Goal: Find contact information: Find contact information

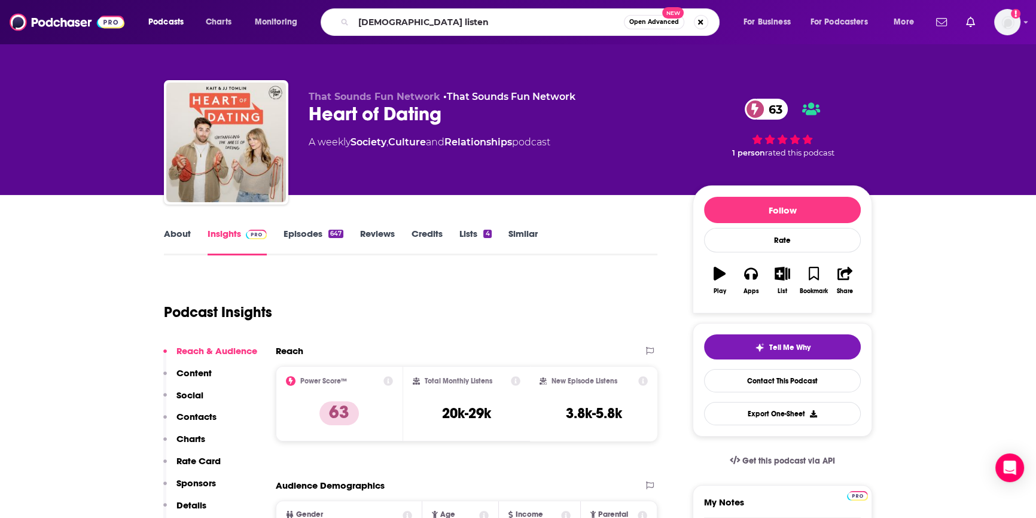
type input "[DEMOGRAPHIC_DATA] listens"
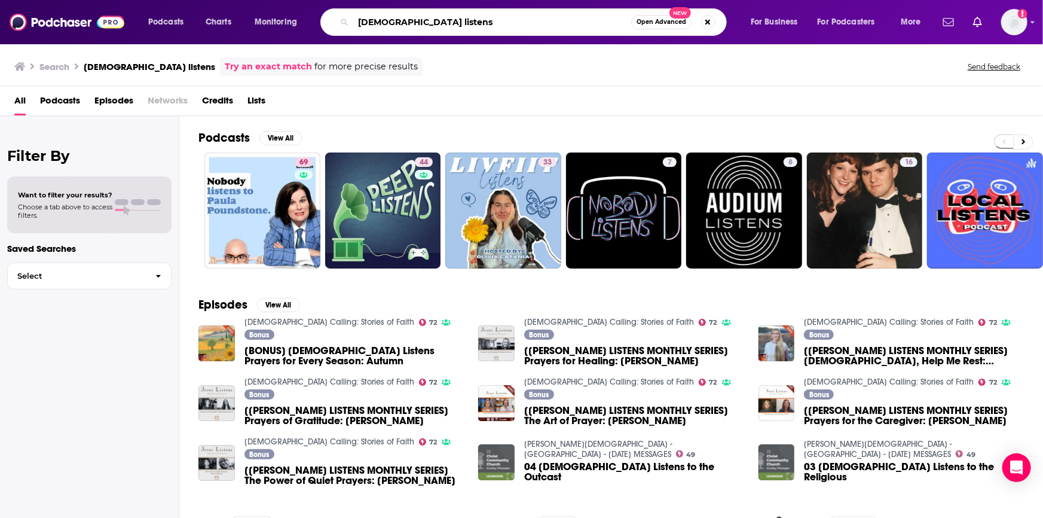
click at [425, 24] on input "[DEMOGRAPHIC_DATA] listens" at bounding box center [492, 22] width 278 height 19
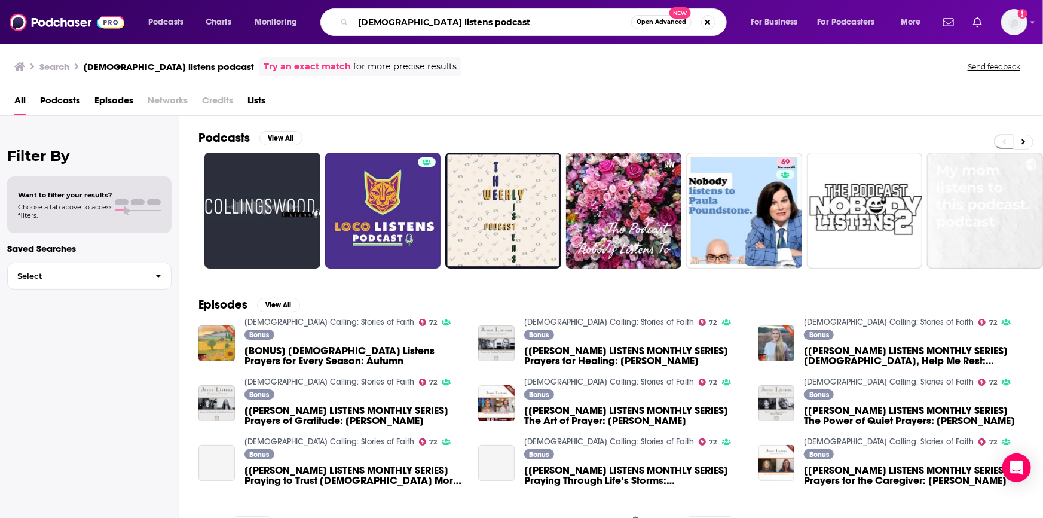
drag, startPoint x: 434, startPoint y: 12, endPoint x: 166, endPoint y: -48, distance: 274.5
click at [166, 0] on html "Podcasts Charts Monitoring [PERSON_NAME] listens podcast Open Advanced New For …" at bounding box center [521, 259] width 1043 height 518
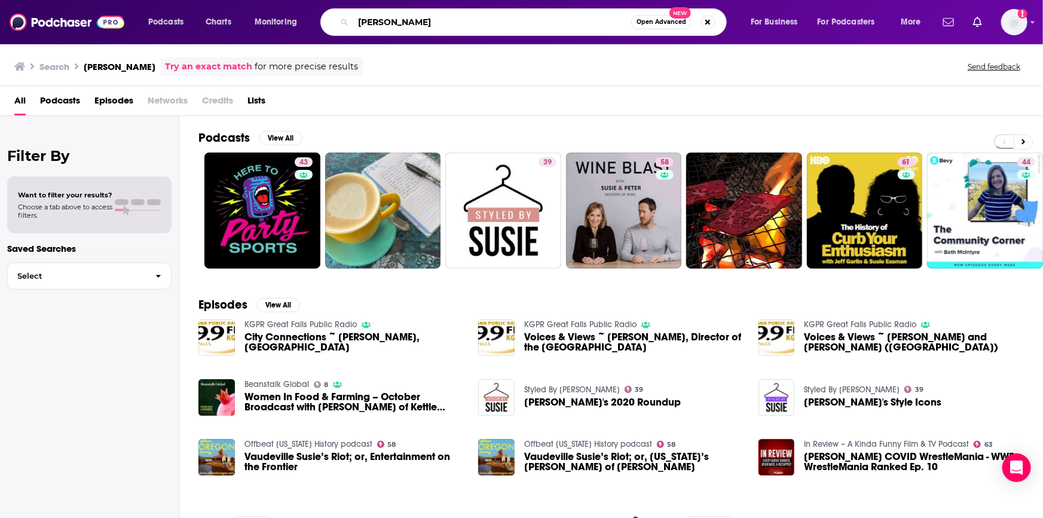
drag, startPoint x: 454, startPoint y: 25, endPoint x: 382, endPoint y: 22, distance: 72.4
click at [382, 22] on input "[PERSON_NAME]" at bounding box center [492, 22] width 278 height 19
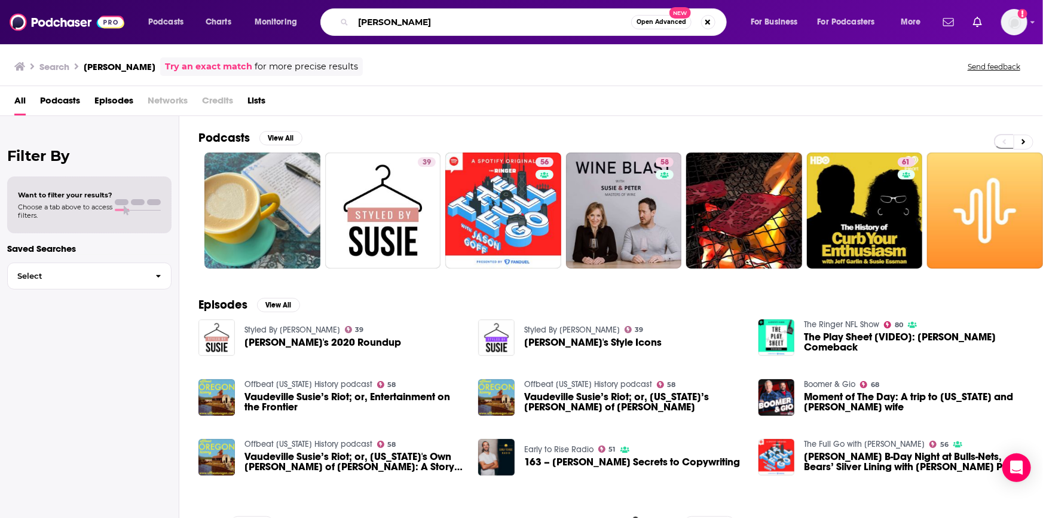
drag, startPoint x: 416, startPoint y: 21, endPoint x: 215, endPoint y: -12, distance: 203.0
click at [215, 0] on html "Podcasts Charts Monitoring [PERSON_NAME] Open Advanced New For Business For Pod…" at bounding box center [521, 259] width 1043 height 518
type input "raising boys and girls"
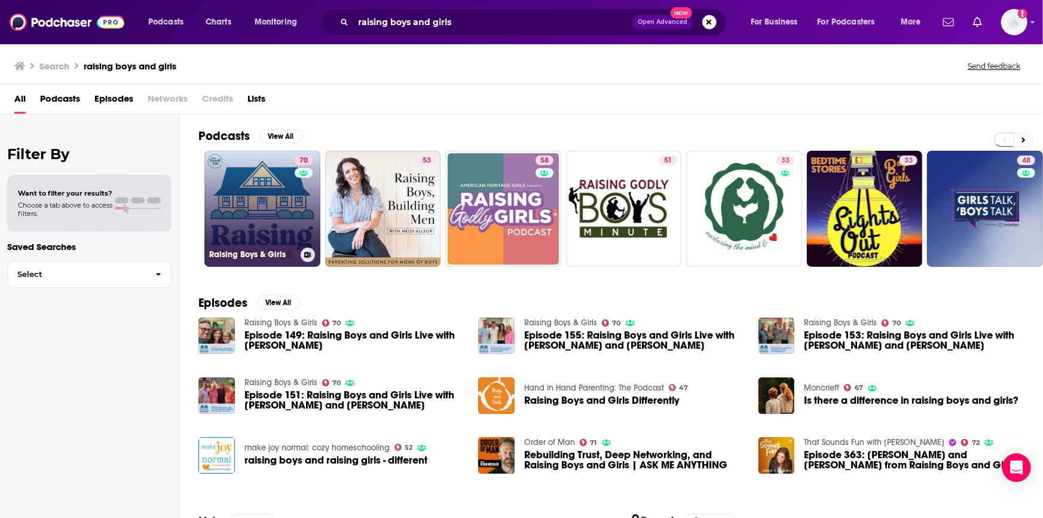
click at [283, 197] on link "70 Raising Boys & Girls" at bounding box center [262, 209] width 116 height 116
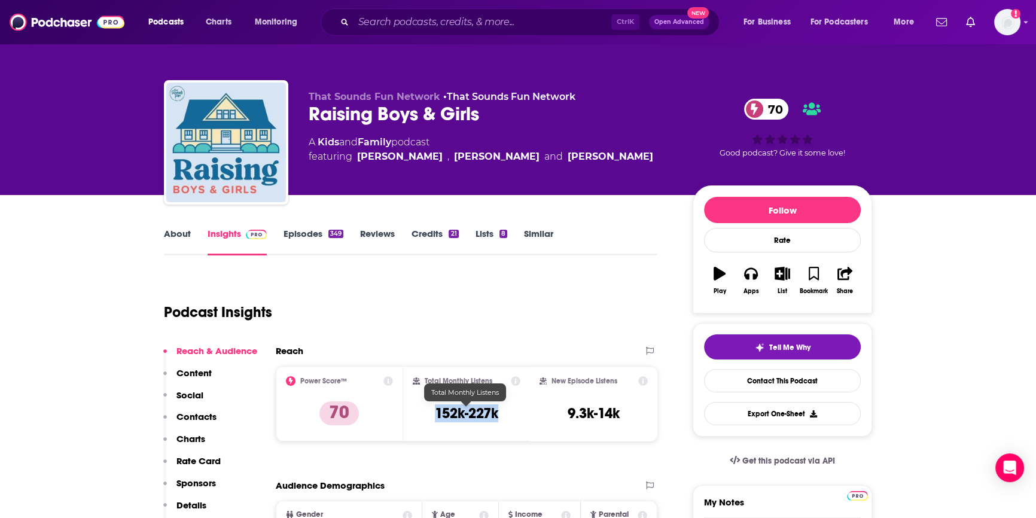
drag, startPoint x: 501, startPoint y: 410, endPoint x: 433, endPoint y: 405, distance: 67.8
click at [433, 405] on div "Total Monthly Listens 152k-227k" at bounding box center [467, 403] width 108 height 55
copy h3 "152k-227k"
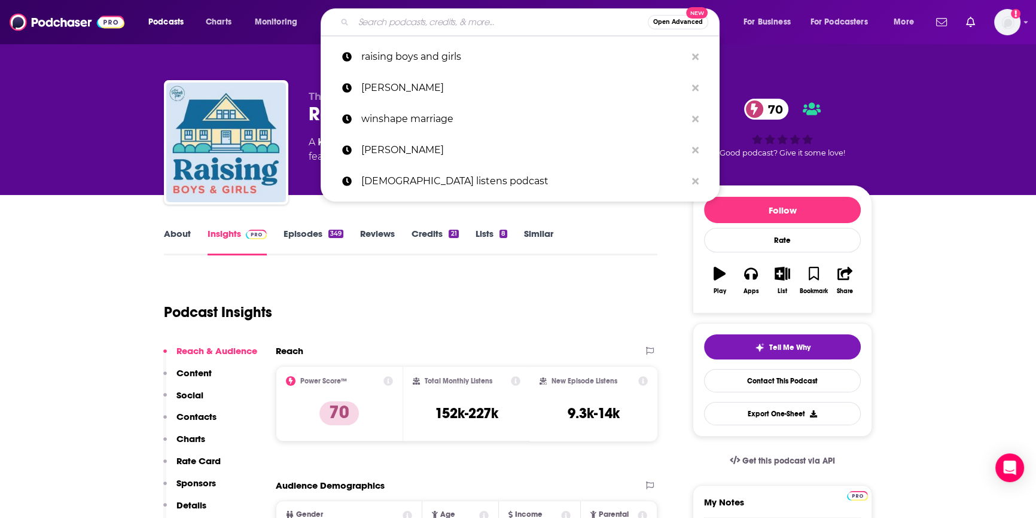
click at [386, 21] on input "Search podcasts, credits, & more..." at bounding box center [500, 22] width 294 height 19
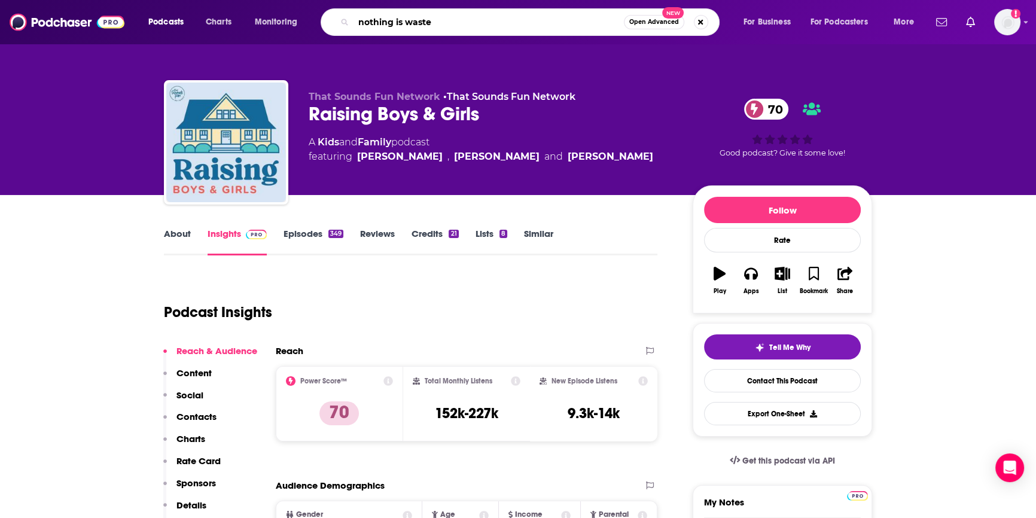
type input "nothing is wasted"
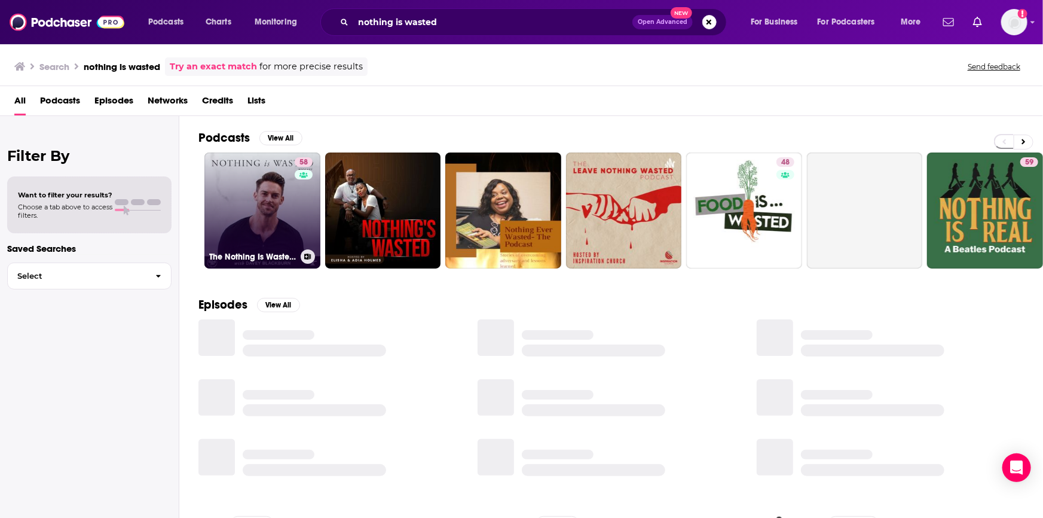
click at [260, 222] on link "58 The Nothing Is Wasted Podcast" at bounding box center [262, 210] width 116 height 116
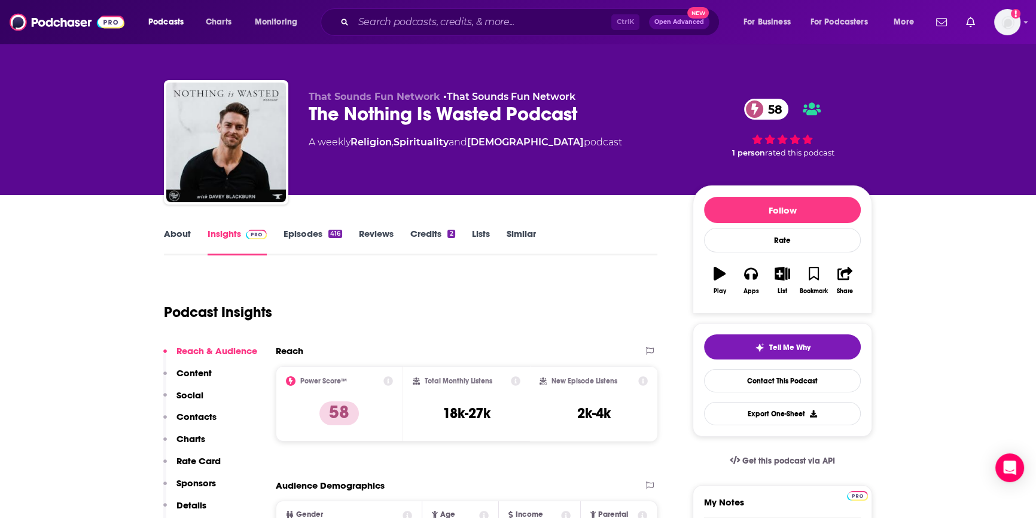
click at [302, 237] on link "Episodes 416" at bounding box center [312, 242] width 59 height 28
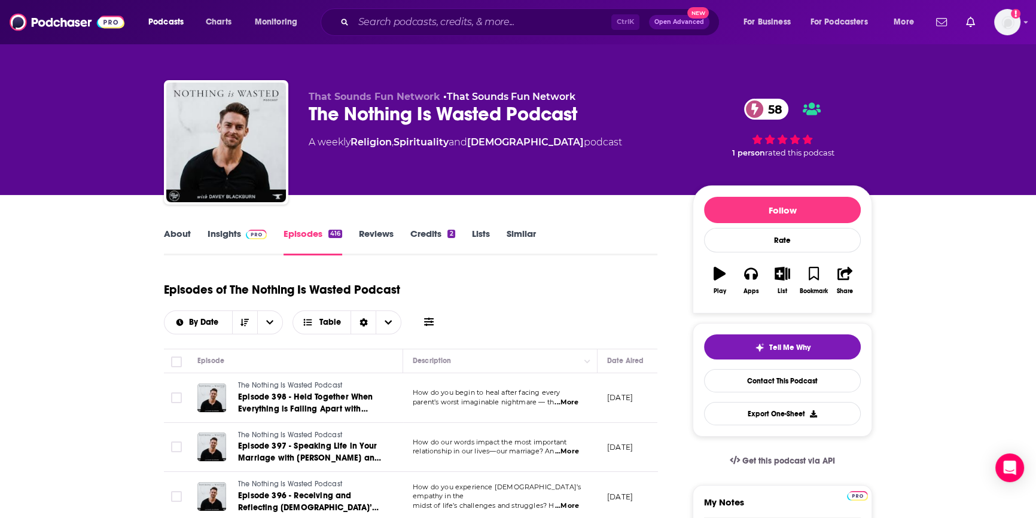
click at [231, 235] on link "Insights" at bounding box center [236, 242] width 59 height 28
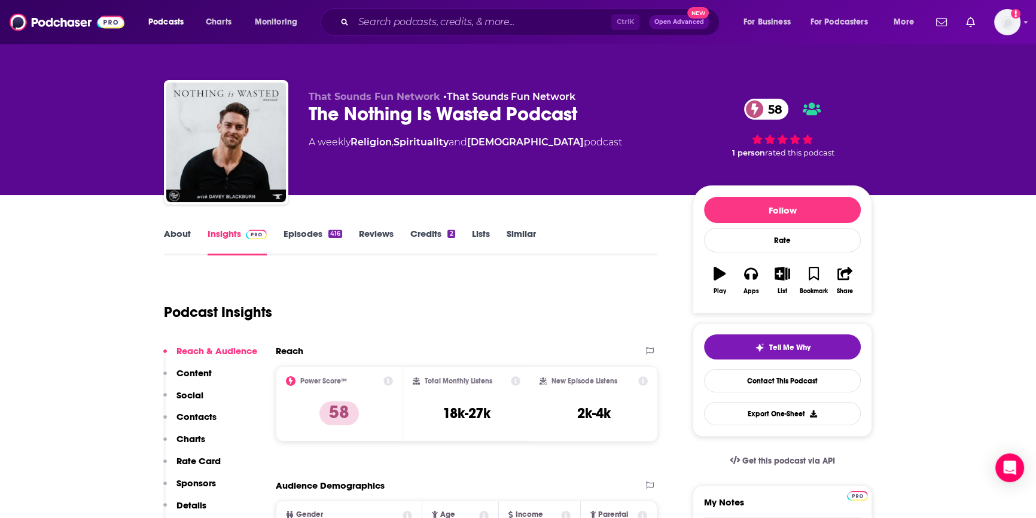
scroll to position [271, 0]
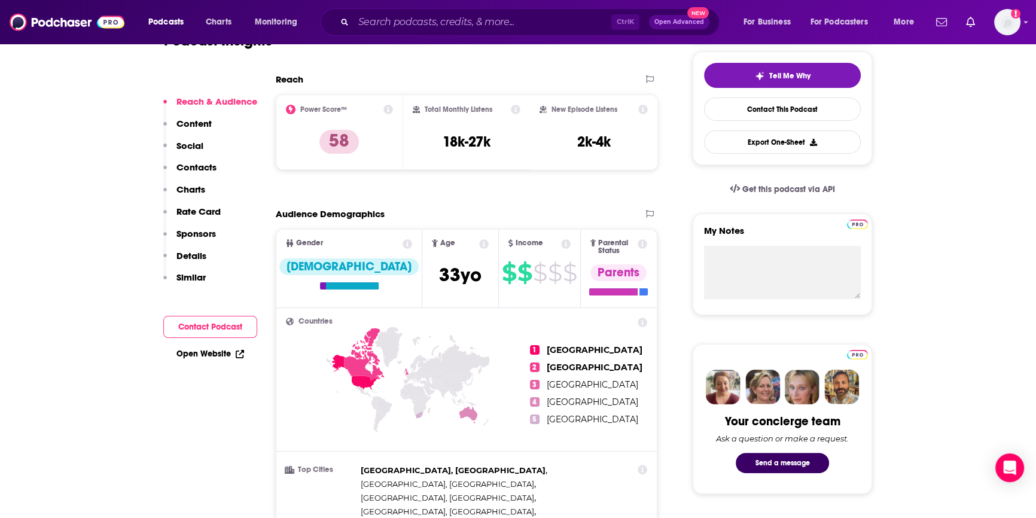
click at [210, 330] on button "Contact Podcast" at bounding box center [210, 327] width 94 height 22
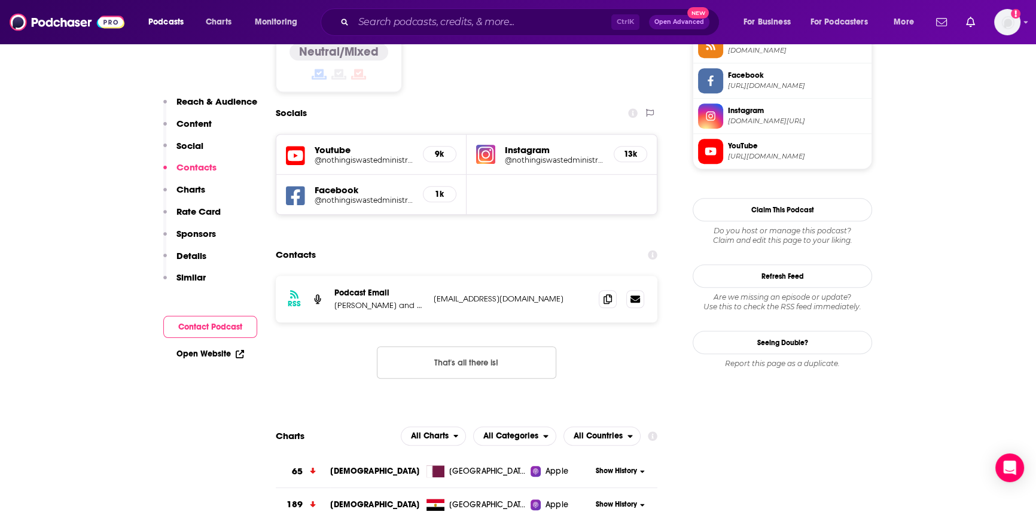
scroll to position [1027, 0]
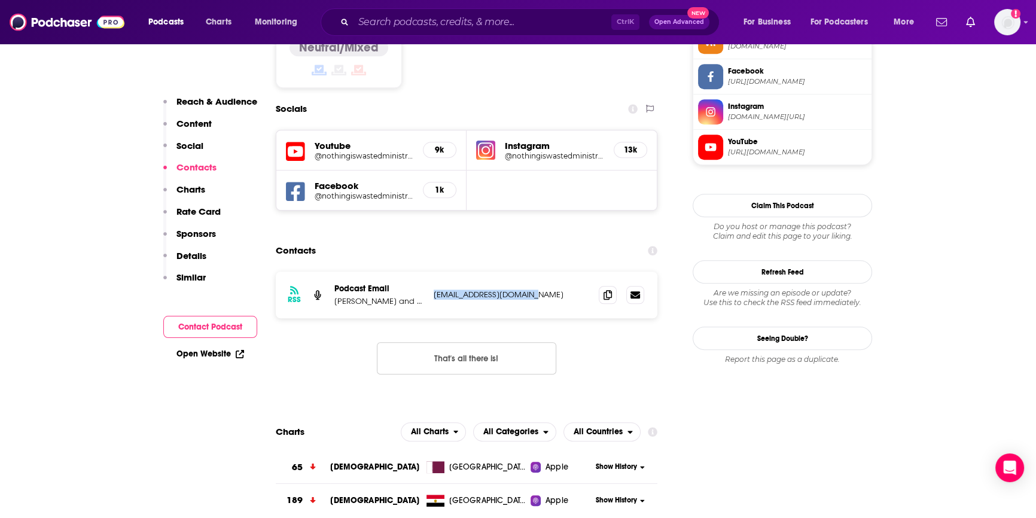
drag, startPoint x: 535, startPoint y: 223, endPoint x: 431, endPoint y: 225, distance: 104.1
click at [431, 271] on div "RSS Podcast Email [PERSON_NAME] and [PERSON_NAME] [EMAIL_ADDRESS][DOMAIN_NAME] …" at bounding box center [466, 294] width 381 height 47
copy p "[EMAIL_ADDRESS][DOMAIN_NAME]"
click at [389, 25] on input "Search podcasts, credits, & more..." at bounding box center [482, 22] width 258 height 19
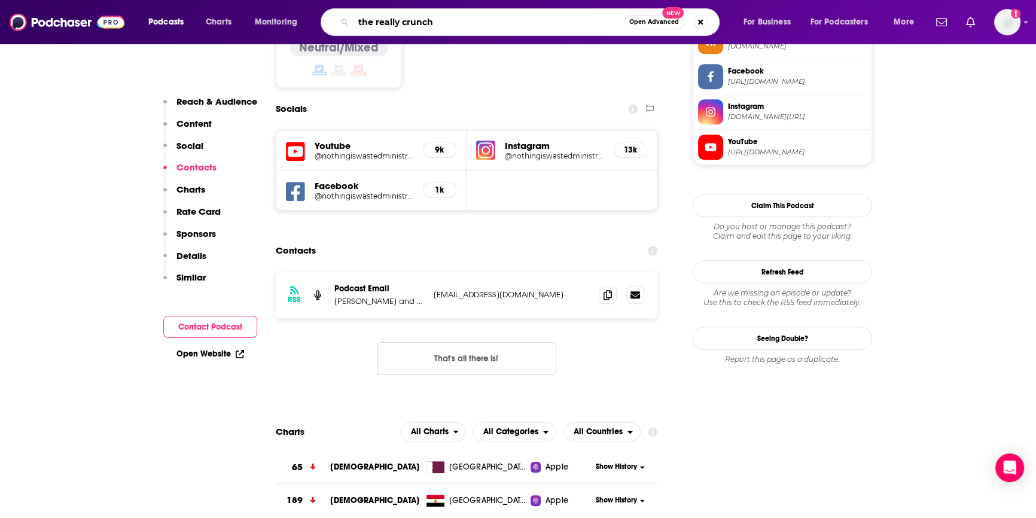
type input "the really crunchy"
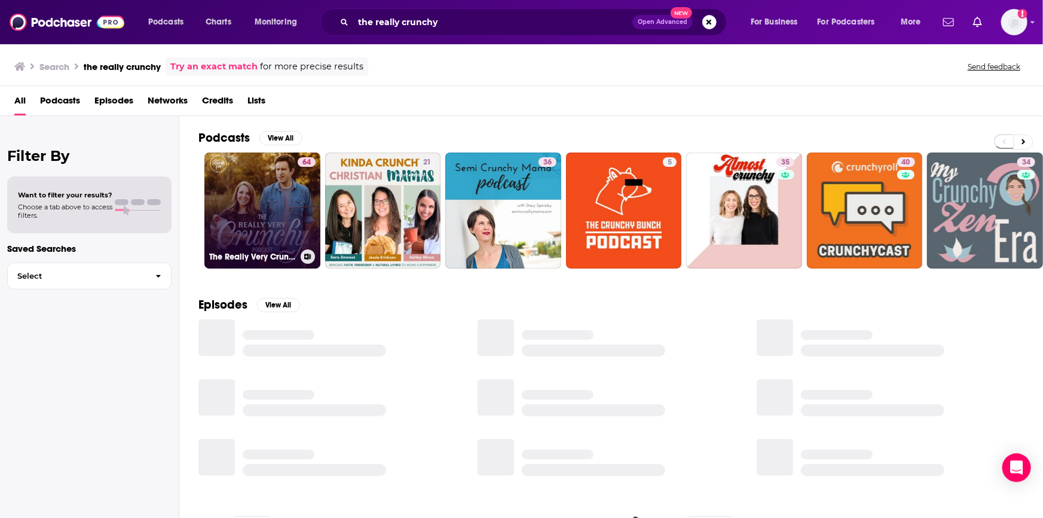
click at [270, 184] on link "64 The Really Very Crunchy Podcast" at bounding box center [262, 210] width 116 height 116
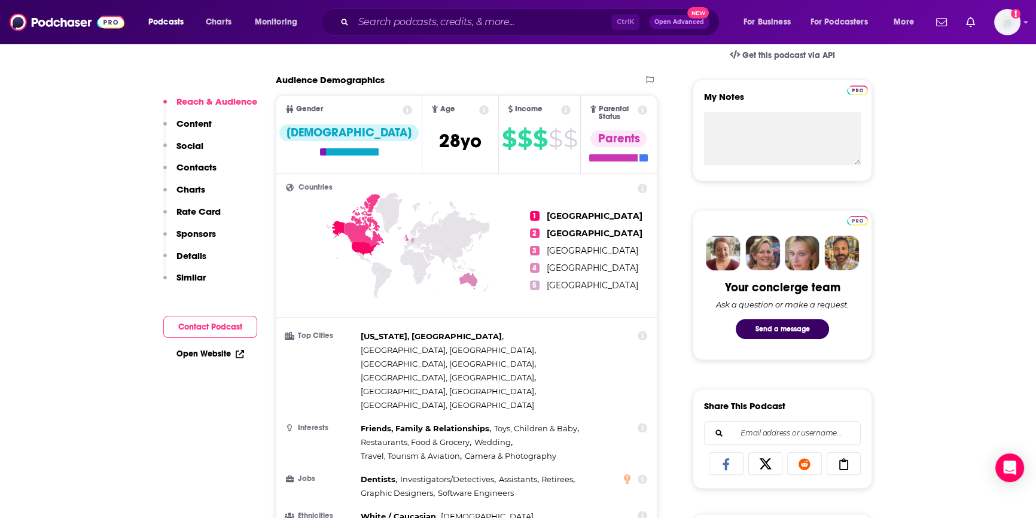
scroll to position [435, 0]
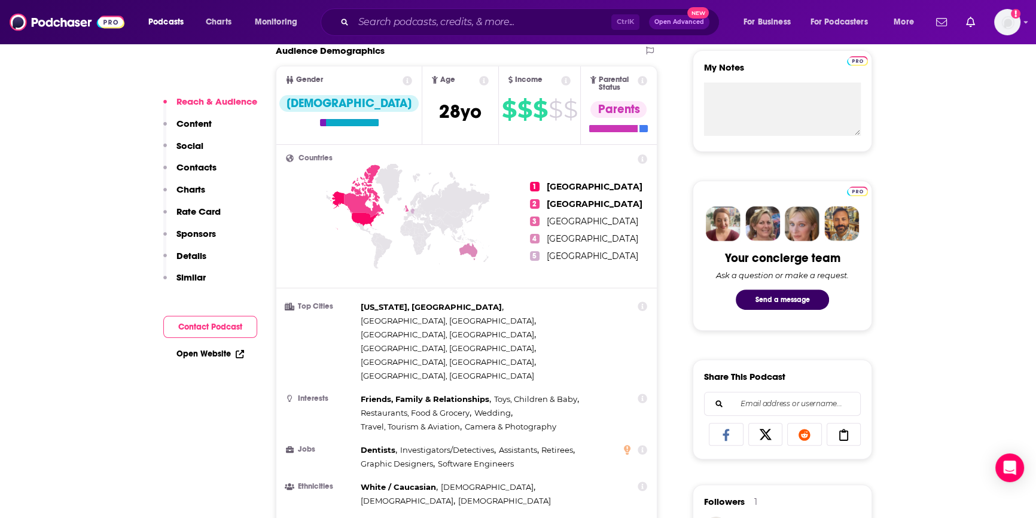
click at [215, 349] on link "Open Website" at bounding box center [210, 354] width 68 height 10
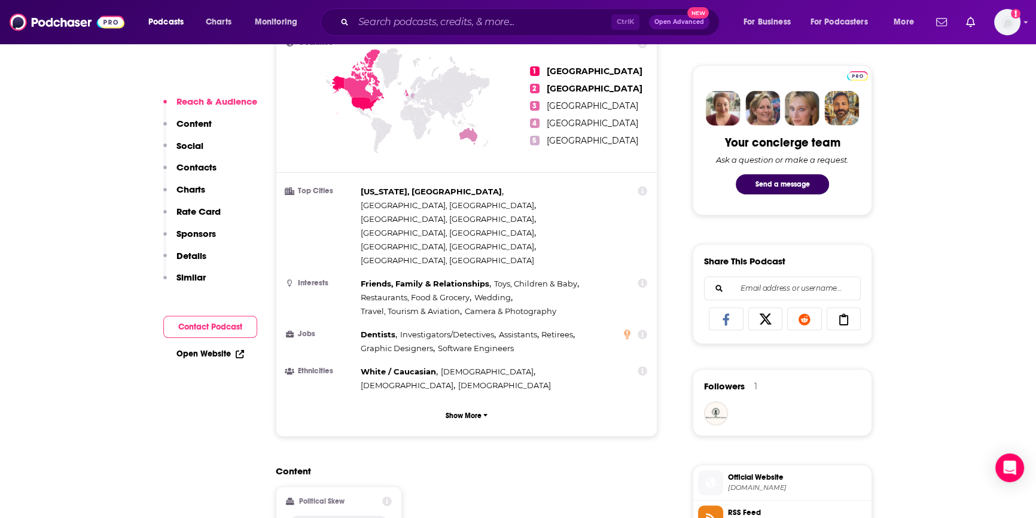
scroll to position [652, 0]
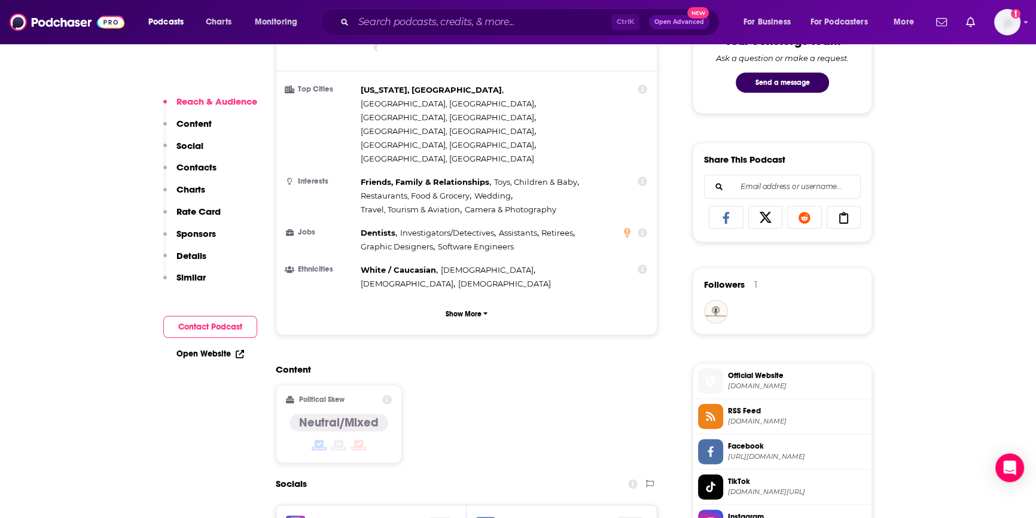
click at [197, 320] on button "Contact Podcast" at bounding box center [210, 327] width 94 height 22
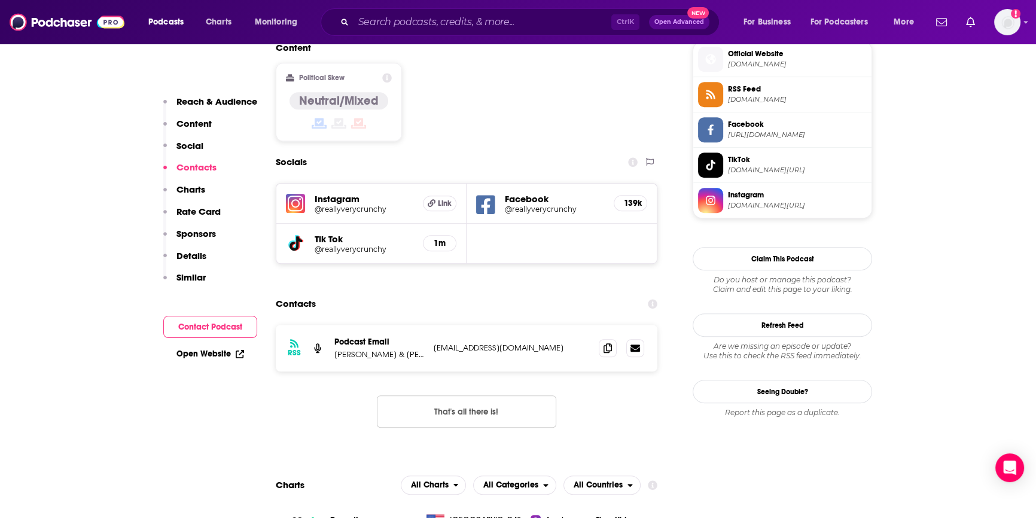
scroll to position [1027, 0]
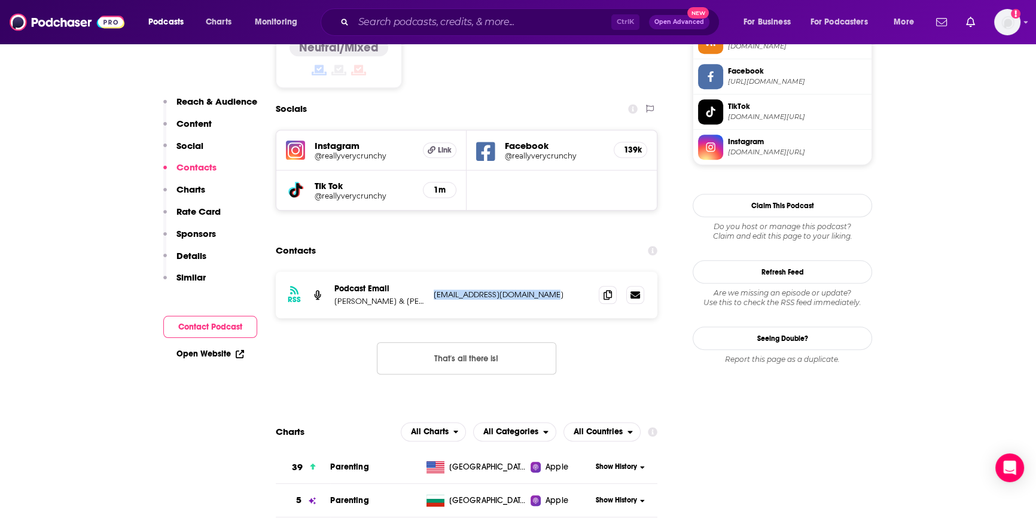
drag, startPoint x: 542, startPoint y: 222, endPoint x: 429, endPoint y: 230, distance: 112.7
click at [429, 271] on div "RSS Podcast Email [PERSON_NAME] & [PERSON_NAME] [EMAIL_ADDRESS][DOMAIN_NAME] [E…" at bounding box center [466, 294] width 381 height 47
copy p "[EMAIL_ADDRESS][DOMAIN_NAME]"
click at [383, 15] on input "Search podcasts, credits, & more..." at bounding box center [482, 22] width 258 height 19
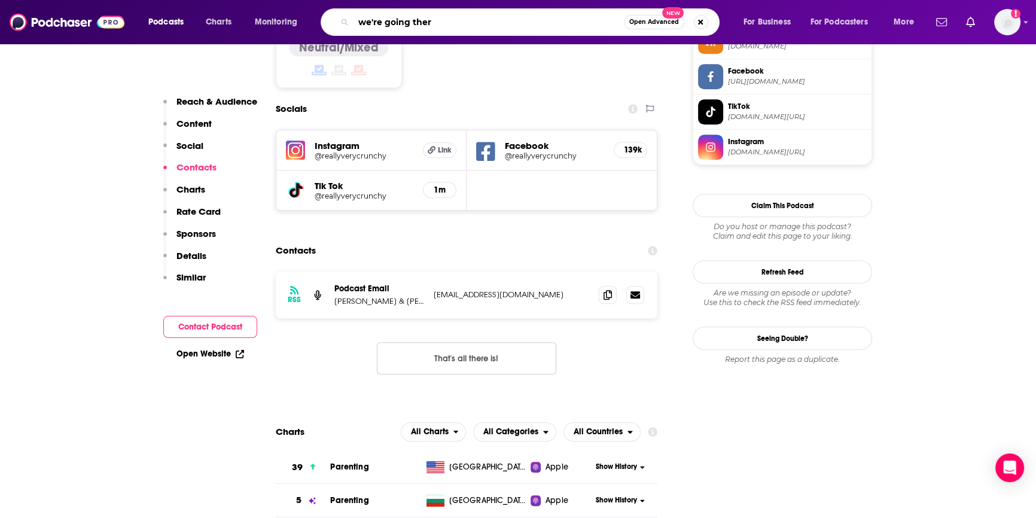
type input "we're going there"
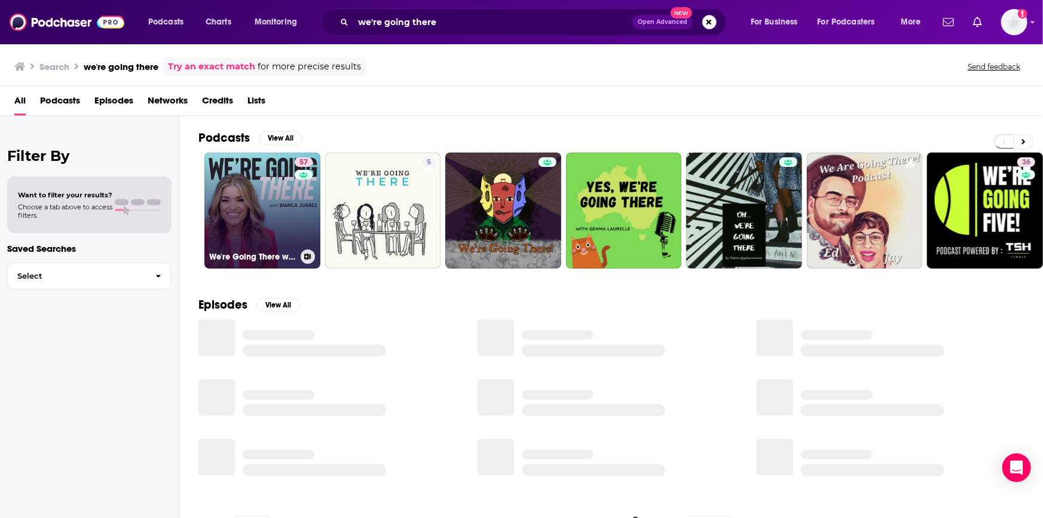
click at [277, 203] on link "57 We're Going There with [PERSON_NAME]" at bounding box center [262, 210] width 116 height 116
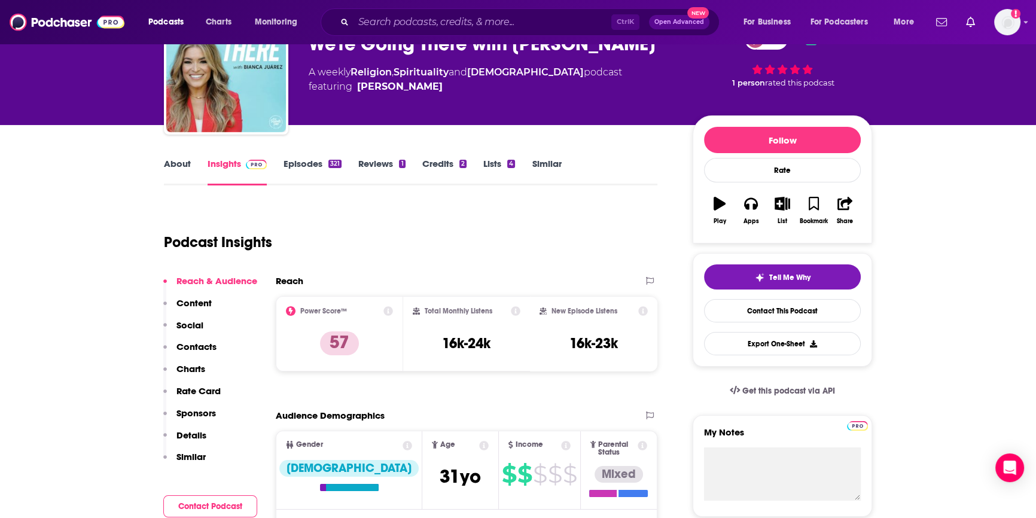
scroll to position [435, 0]
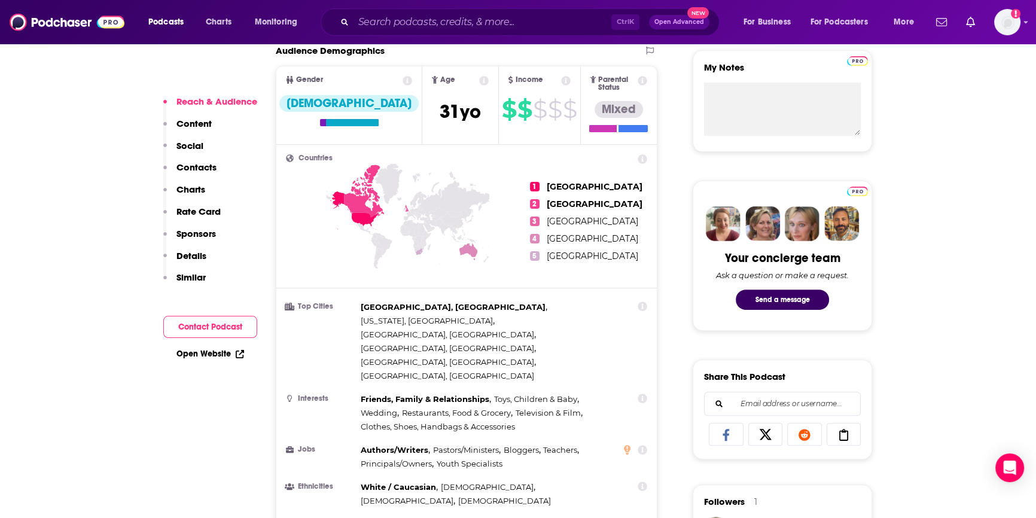
click at [197, 331] on button "Contact Podcast" at bounding box center [210, 327] width 94 height 22
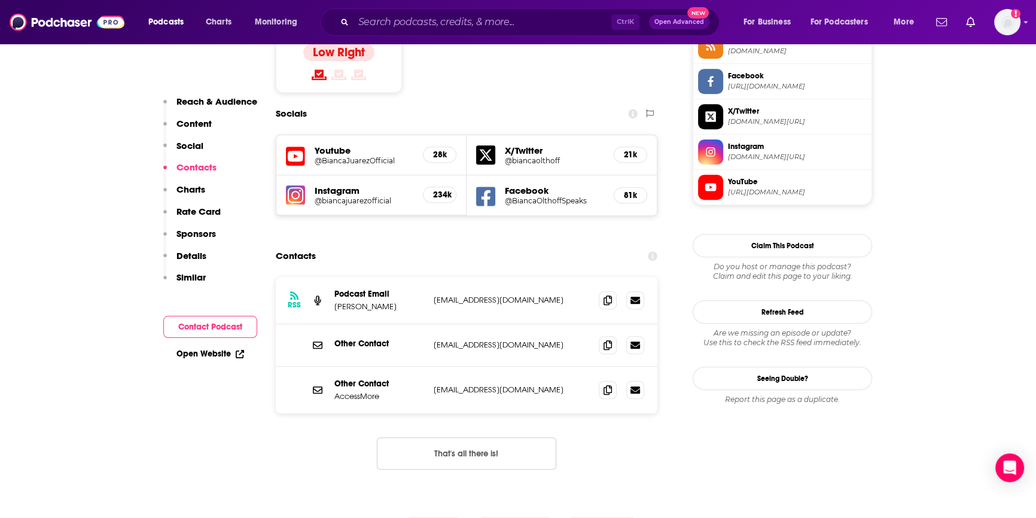
scroll to position [1027, 0]
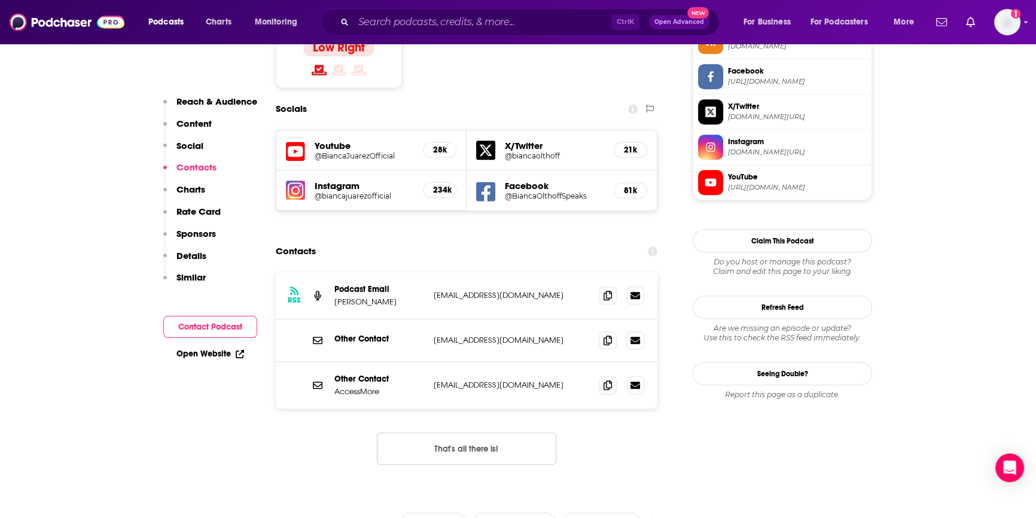
click at [204, 361] on div "Open Website" at bounding box center [210, 354] width 94 height 22
click at [203, 352] on link "Open Website" at bounding box center [210, 354] width 68 height 10
click at [393, 17] on input "Search podcasts, credits, & more..." at bounding box center [482, 22] width 258 height 19
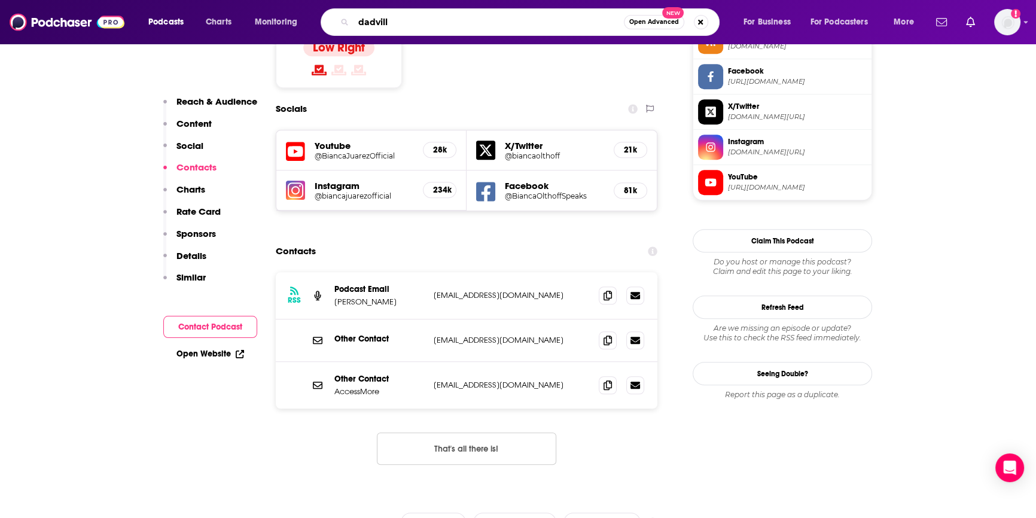
type input "[GEOGRAPHIC_DATA]"
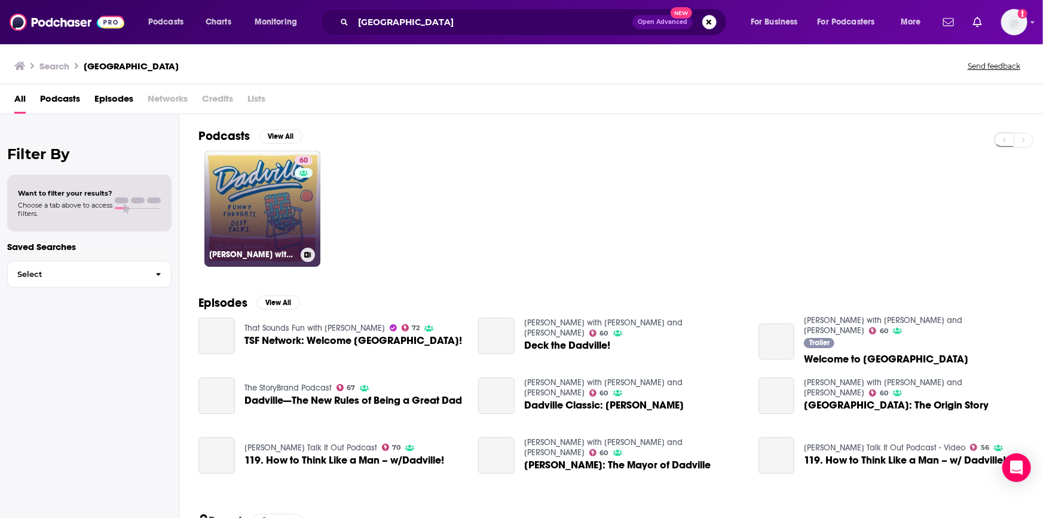
click at [245, 220] on link "60 Dadville with [PERSON_NAME] and [PERSON_NAME]" at bounding box center [262, 209] width 116 height 116
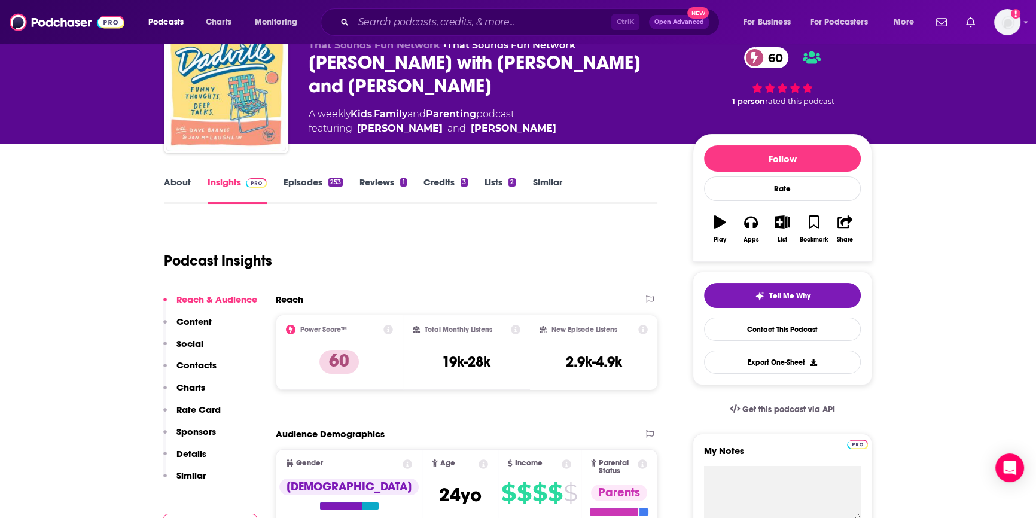
scroll to position [217, 0]
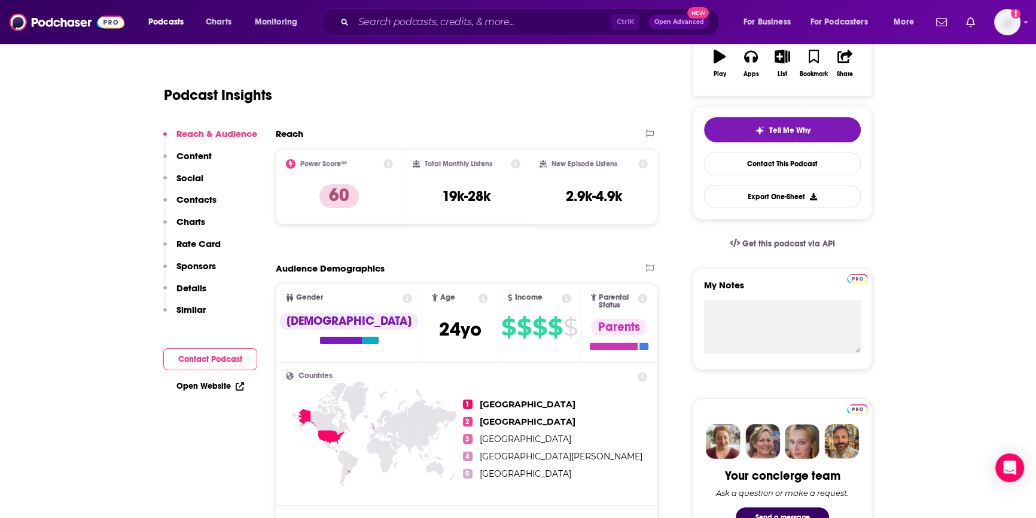
click at [209, 359] on button "Contact Podcast" at bounding box center [210, 359] width 94 height 22
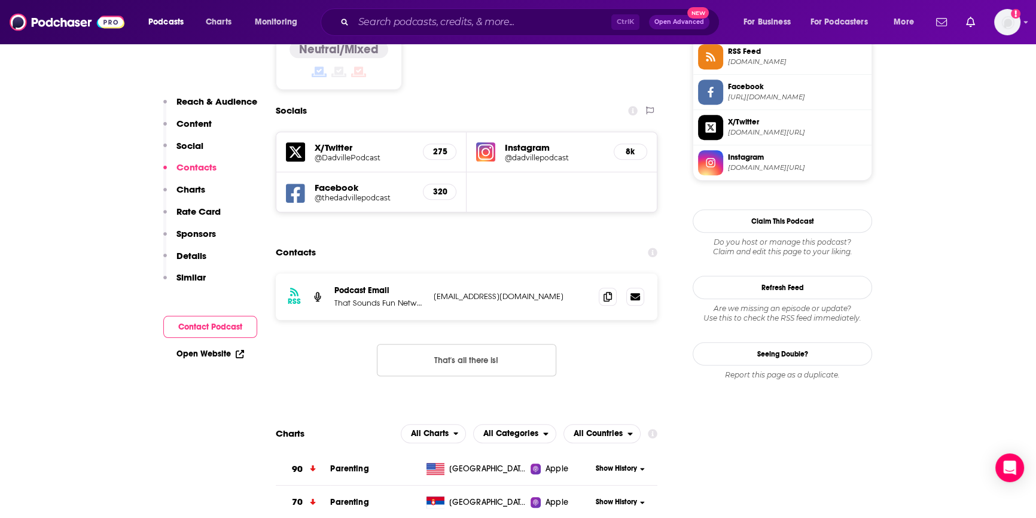
scroll to position [1012, 0]
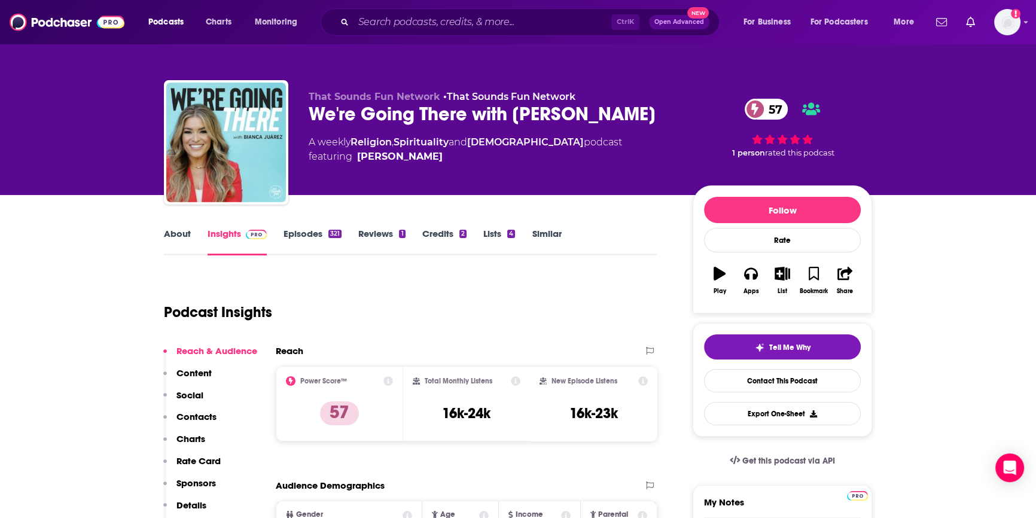
click at [401, 14] on div "Ctrl K Open Advanced New" at bounding box center [519, 22] width 399 height 28
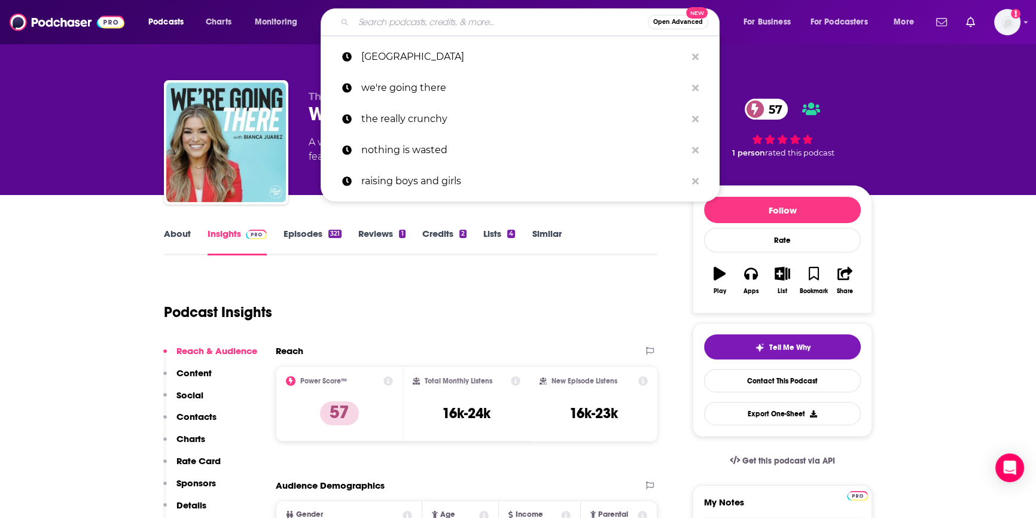
click at [386, 26] on input "Search podcasts, credits, & more..." at bounding box center [500, 22] width 294 height 19
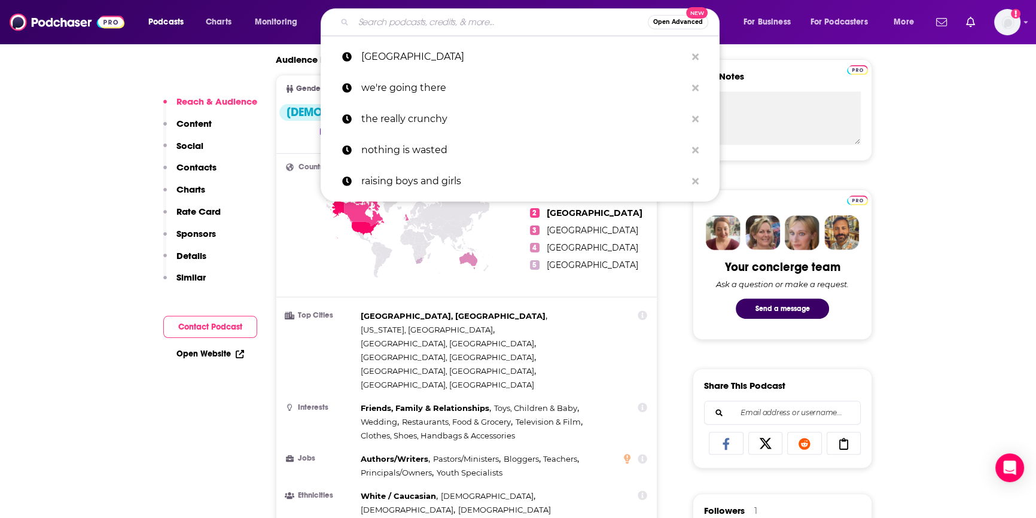
scroll to position [453, 0]
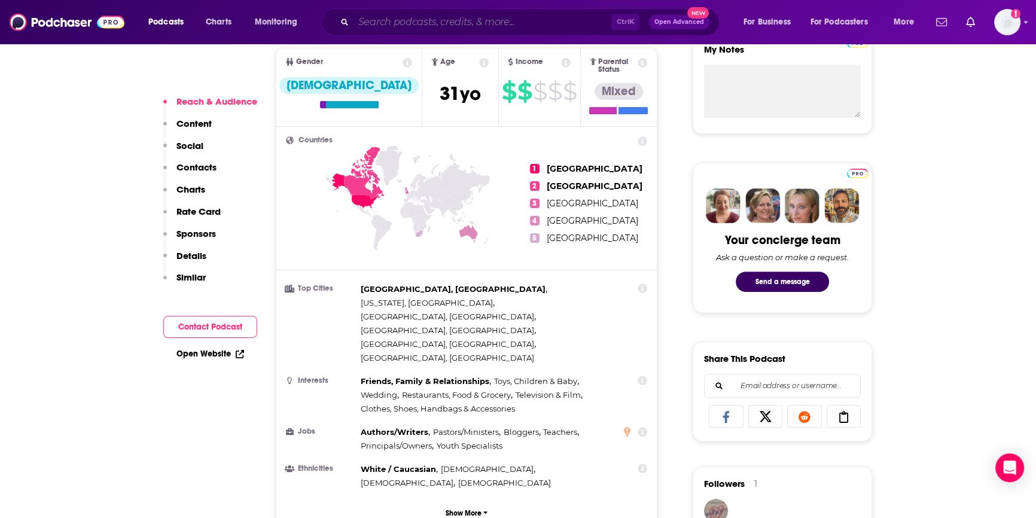
click at [505, 24] on input "Search podcasts, credits, & more..." at bounding box center [482, 22] width 258 height 19
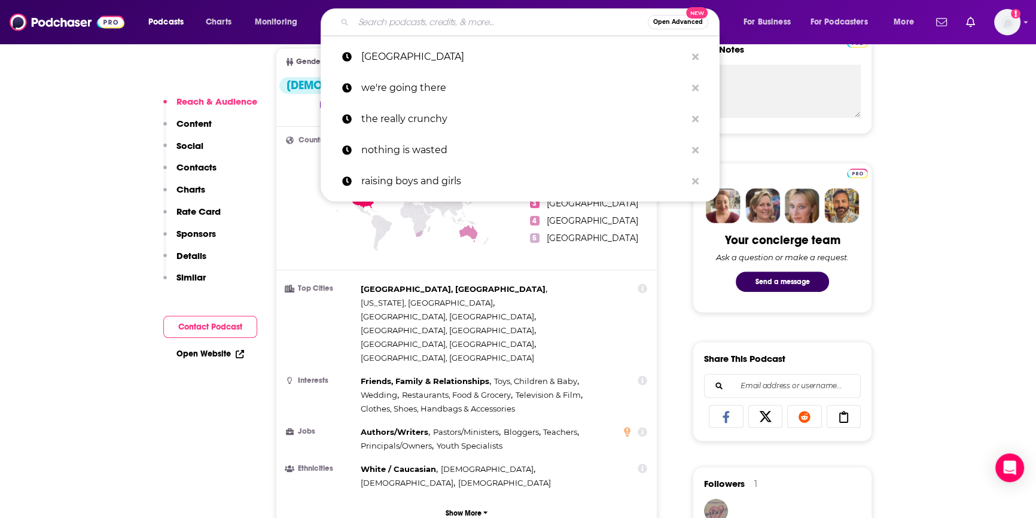
drag, startPoint x: 511, startPoint y: 24, endPoint x: 242, endPoint y: 16, distance: 269.2
click at [242, 16] on div "Podcasts Charts Monitoring Open Advanced [GEOGRAPHIC_DATA] we're going there th…" at bounding box center [532, 22] width 785 height 28
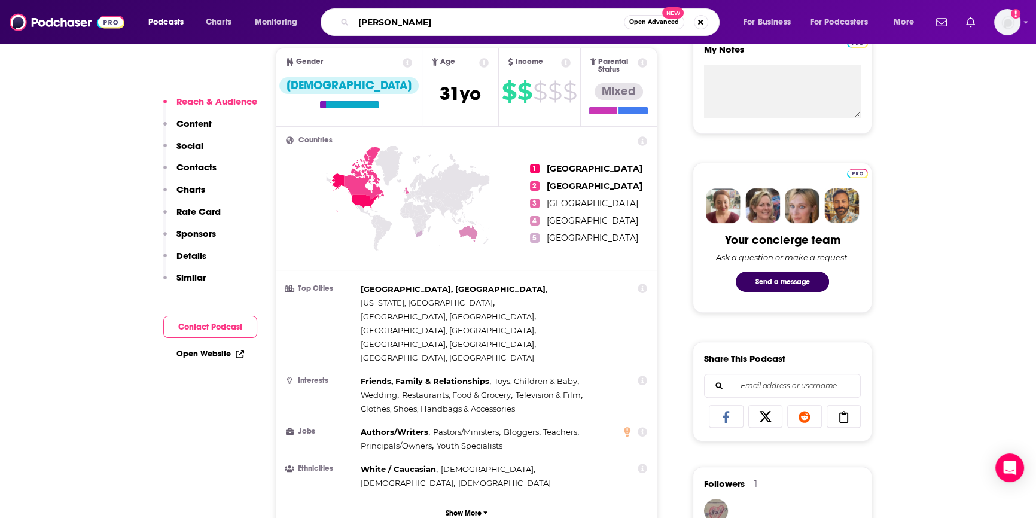
type input "[PERSON_NAME]"
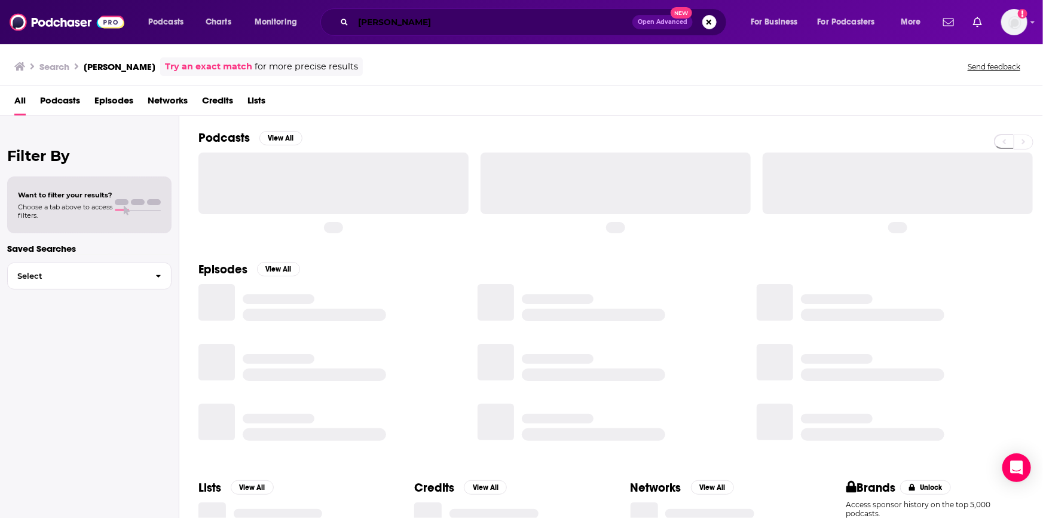
click at [425, 14] on input "[PERSON_NAME]" at bounding box center [492, 22] width 279 height 19
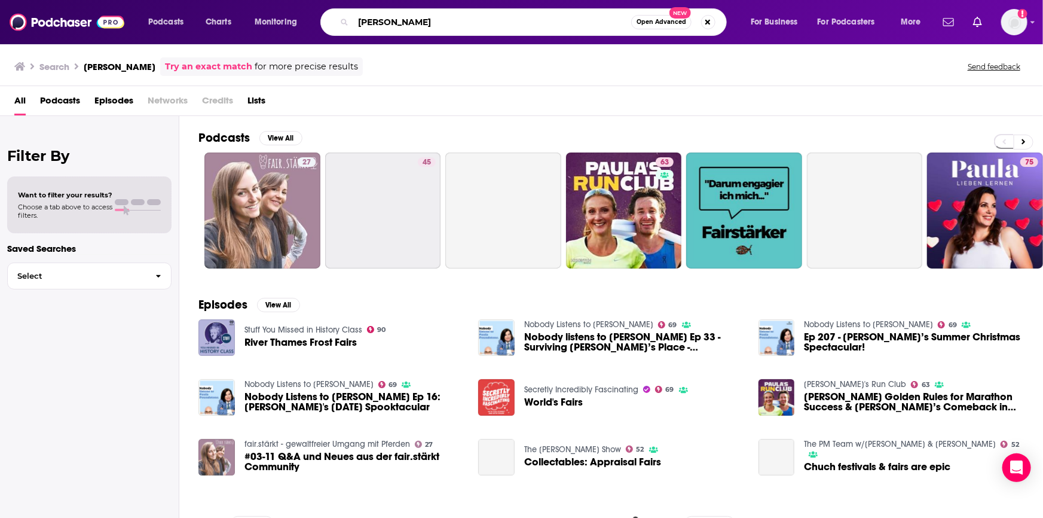
type input "[PERSON_NAME]"
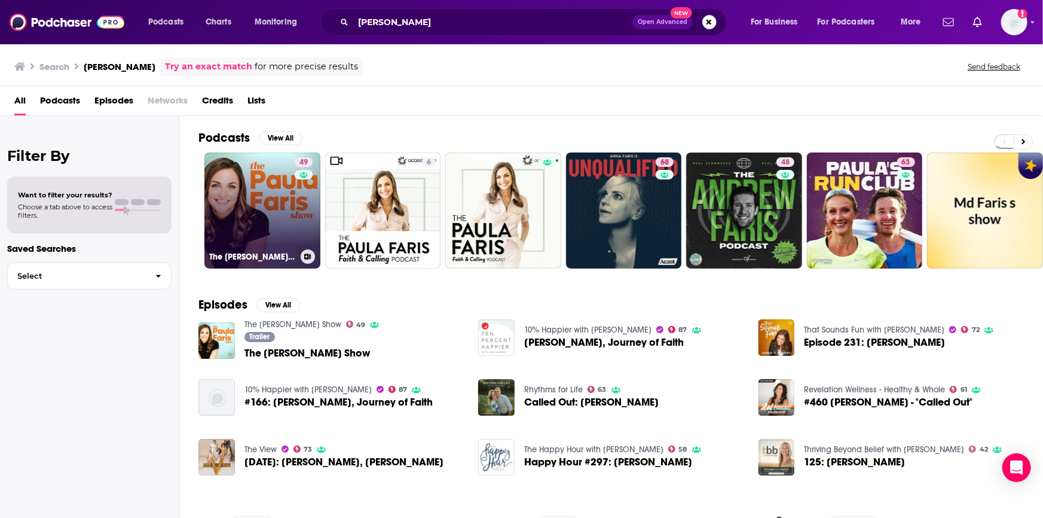
click at [268, 227] on link "49 The [PERSON_NAME] Show" at bounding box center [262, 210] width 116 height 116
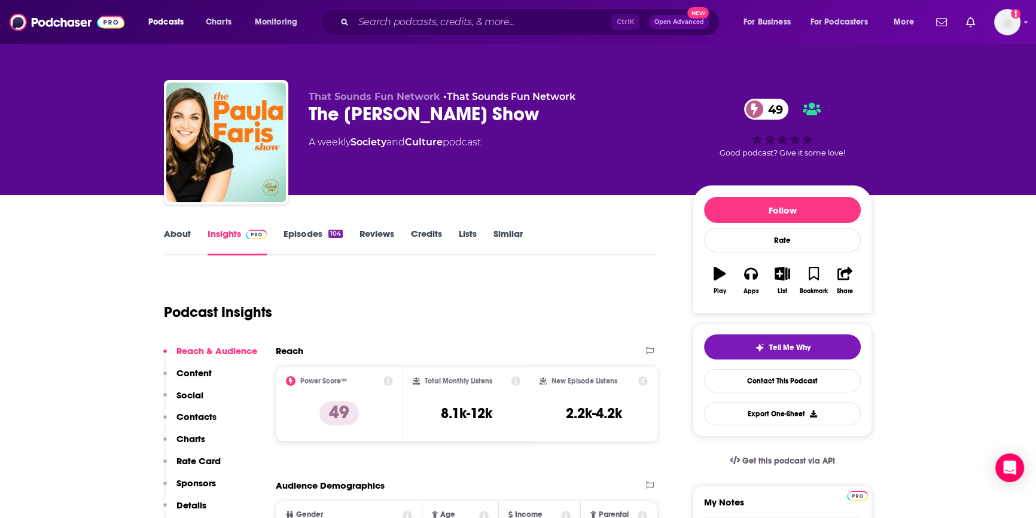
scroll to position [163, 0]
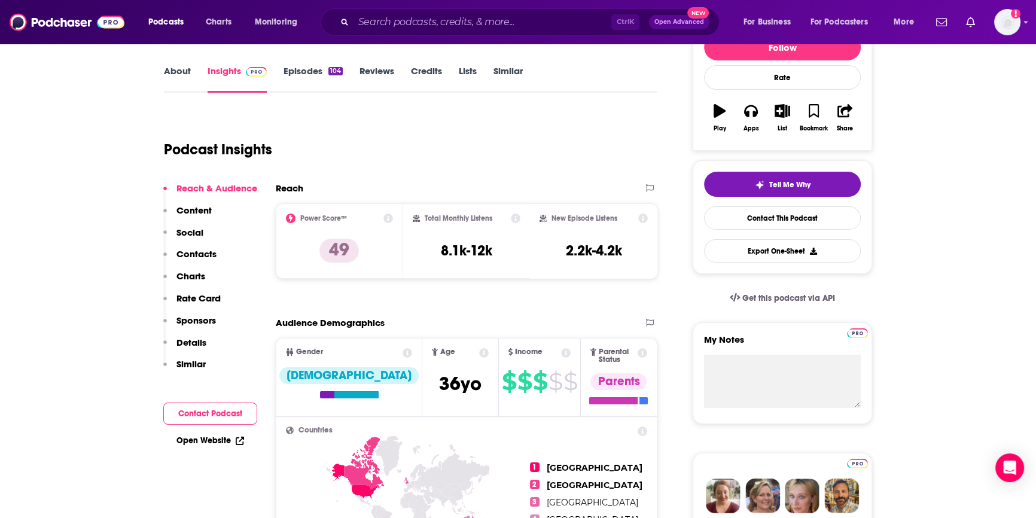
click at [207, 407] on button "Contact Podcast" at bounding box center [210, 413] width 94 height 22
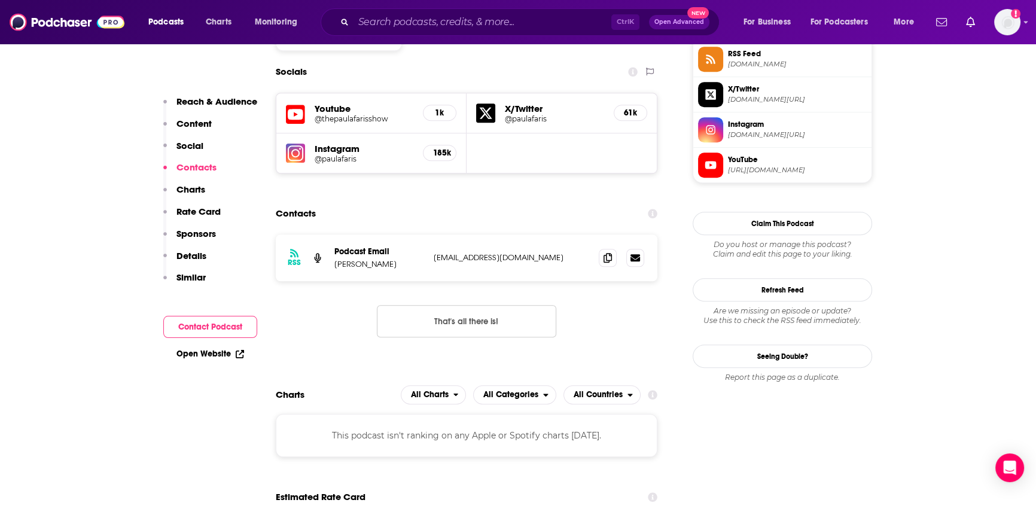
scroll to position [1012, 0]
